Goal: Entertainment & Leisure: Consume media (video, audio)

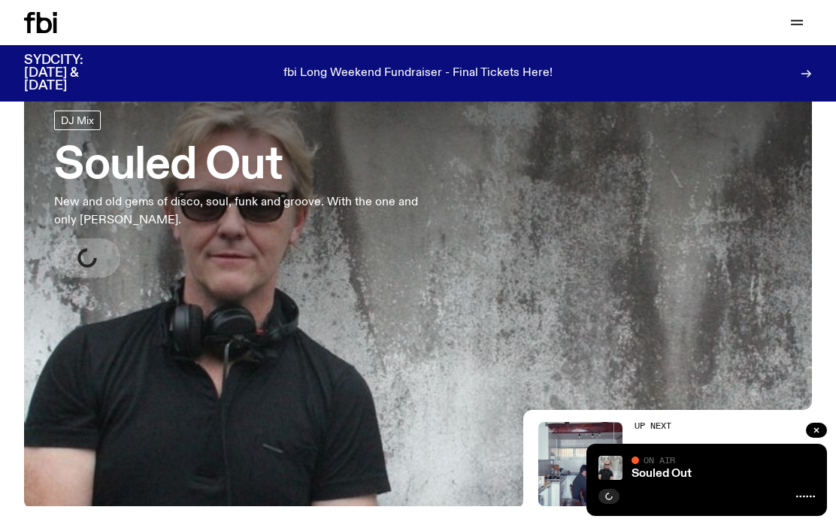
scroll to position [36, 0]
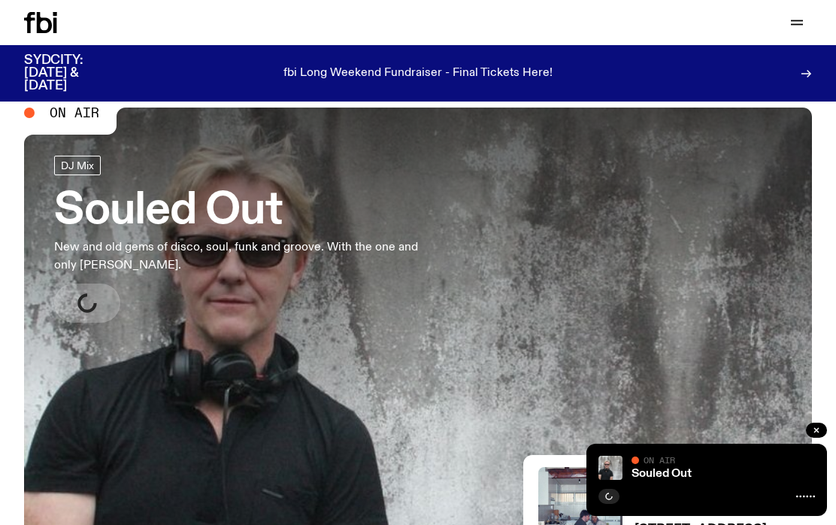
click at [50, 26] on icon at bounding box center [44, 22] width 15 height 21
click at [818, 436] on button "button" at bounding box center [816, 429] width 21 height 15
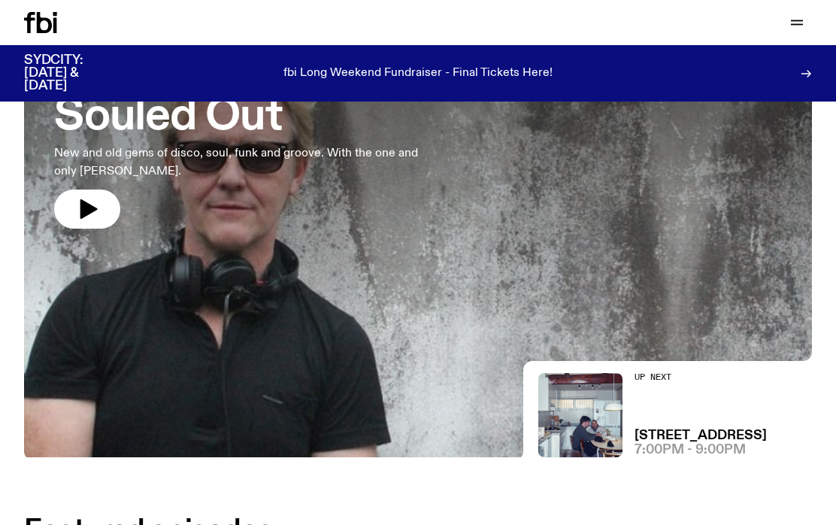
scroll to position [0, 0]
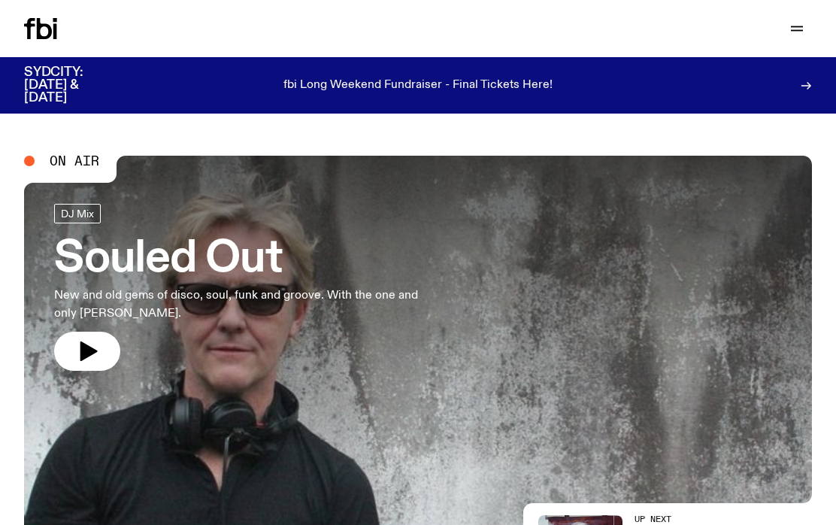
click at [788, 42] on div "Schedule Explore Read Volunteer Newsletter Support Us" at bounding box center [418, 28] width 836 height 57
click at [807, 36] on button "button" at bounding box center [797, 28] width 30 height 21
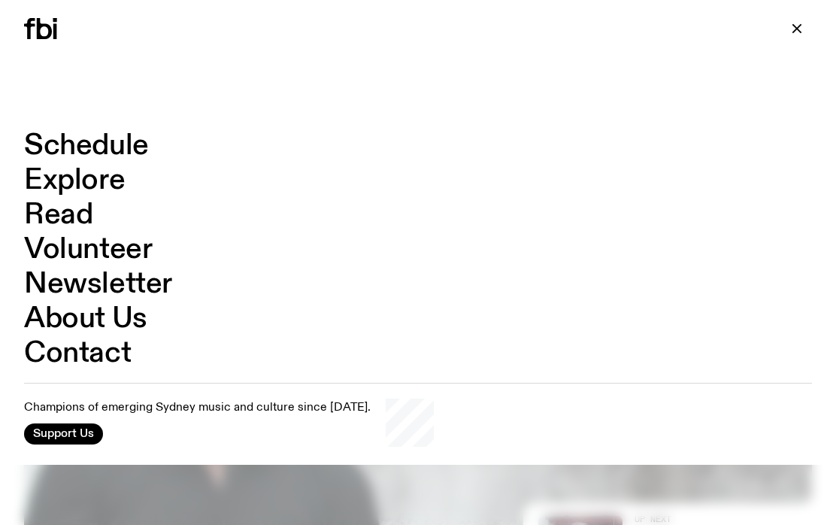
click at [111, 150] on link "Schedule" at bounding box center [86, 146] width 125 height 29
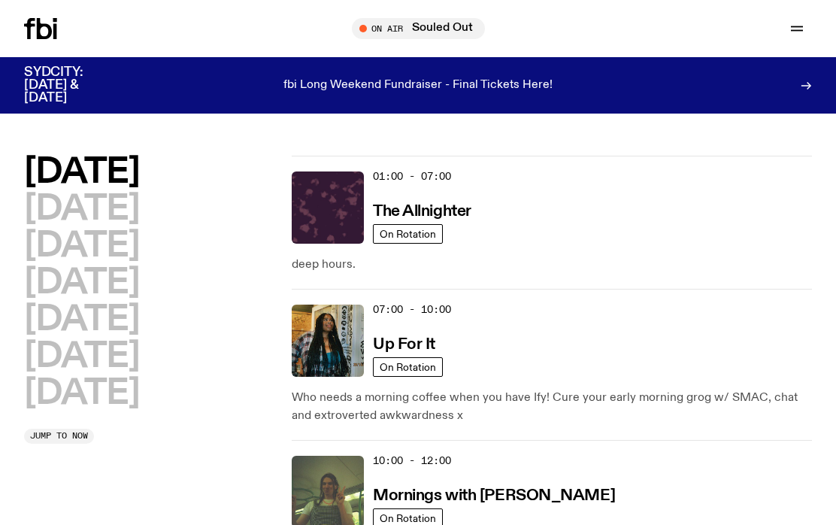
click at [129, 401] on h2 "[DATE]" at bounding box center [81, 393] width 115 height 34
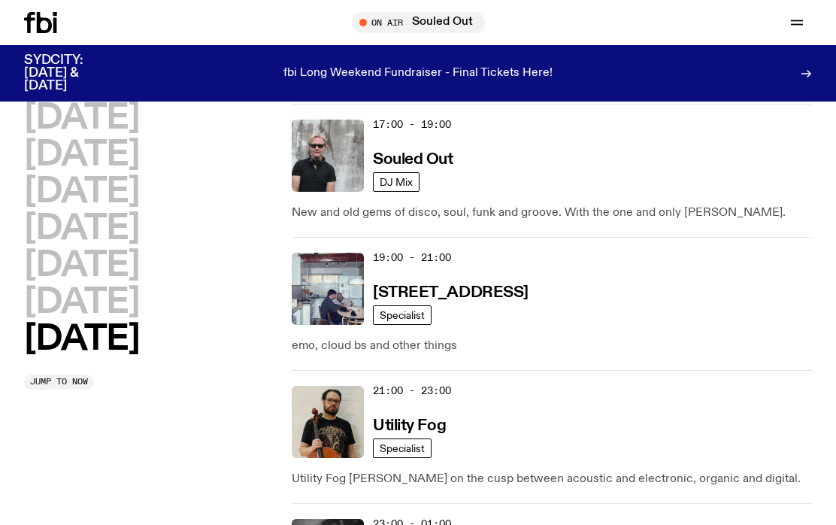
scroll to position [1174, 0]
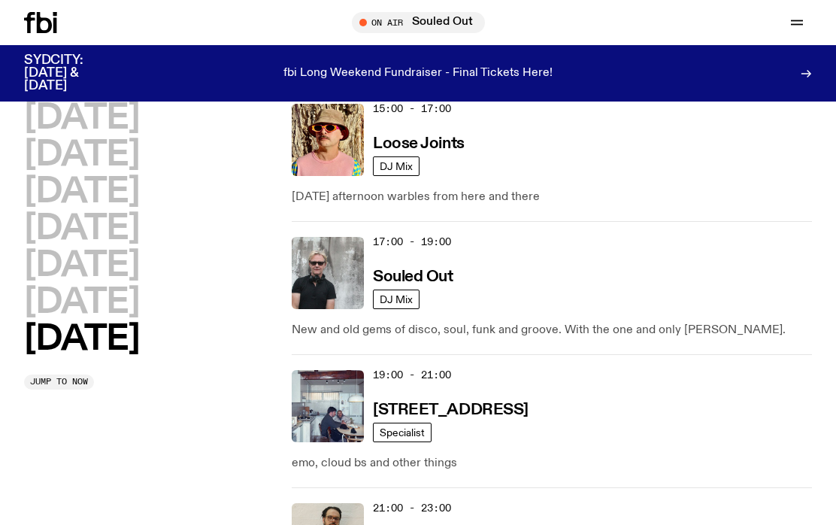
click at [363, 260] on img at bounding box center [328, 273] width 72 height 72
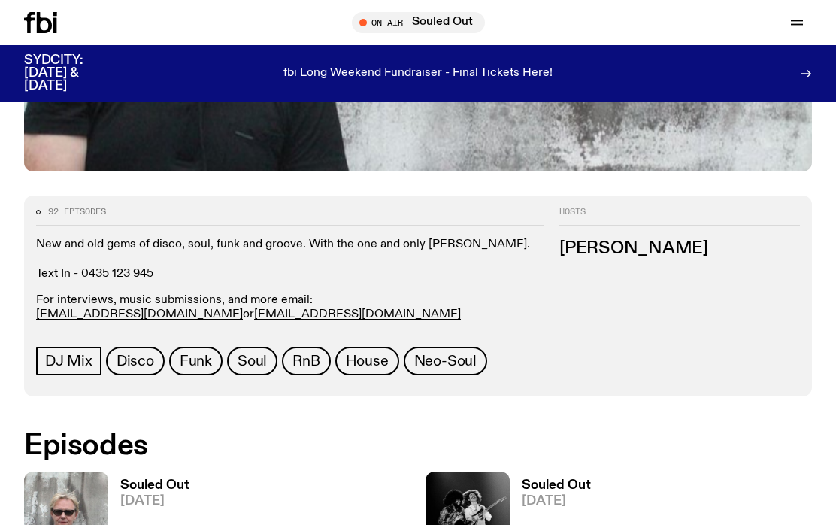
scroll to position [619, 0]
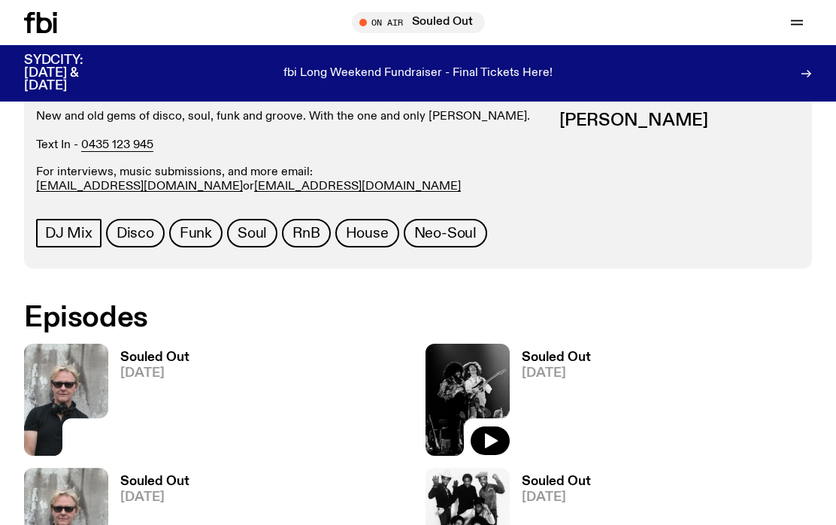
click at [98, 382] on img at bounding box center [66, 399] width 84 height 112
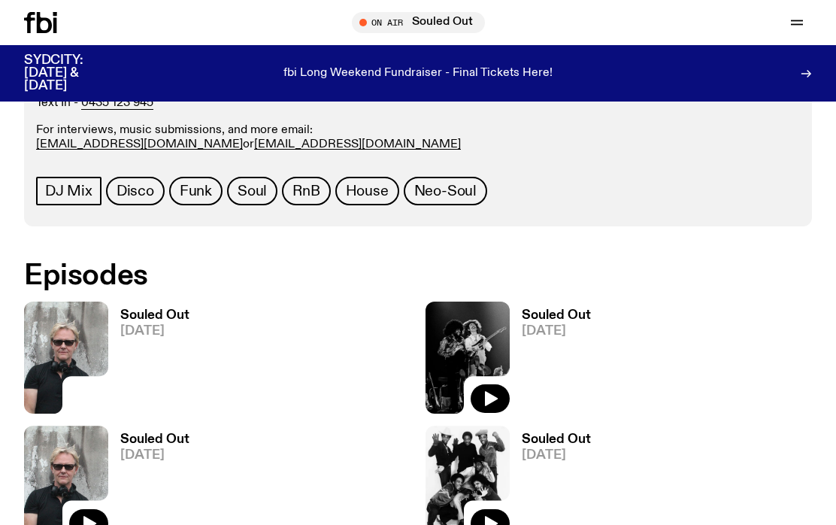
scroll to position [696, 0]
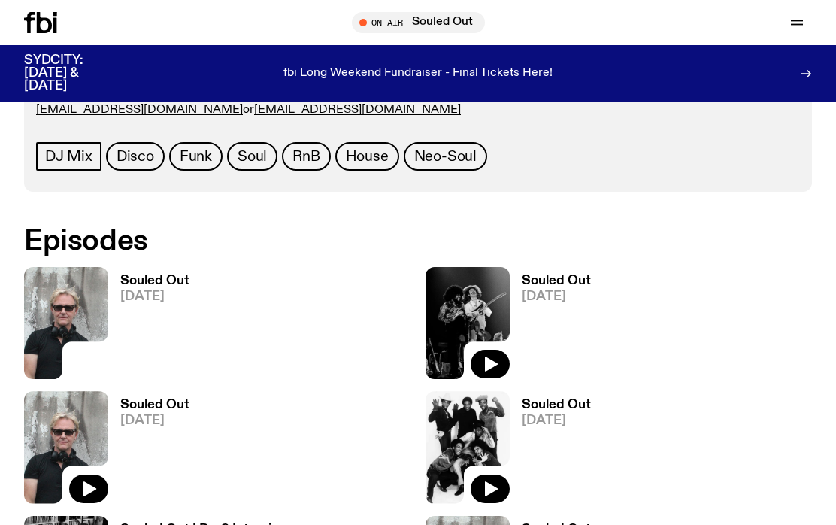
click at [561, 290] on span "[DATE]" at bounding box center [556, 296] width 69 height 13
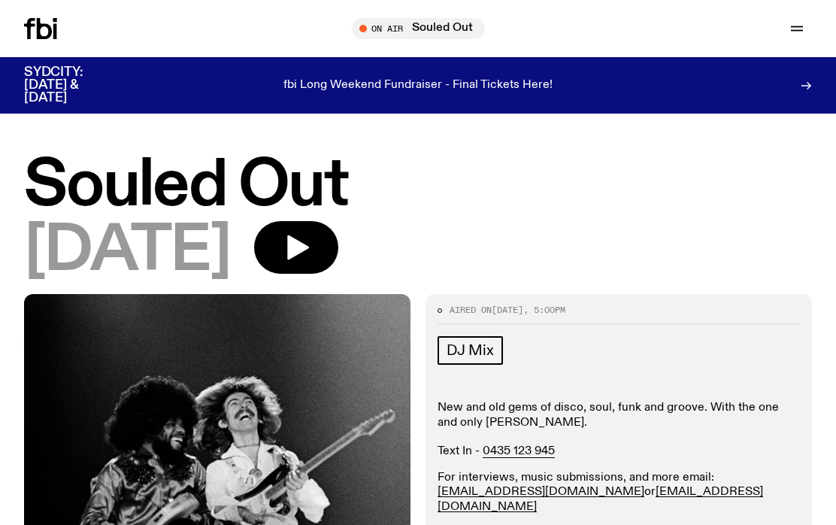
click at [309, 243] on icon "button" at bounding box center [298, 247] width 22 height 25
